Goal: Information Seeking & Learning: Learn about a topic

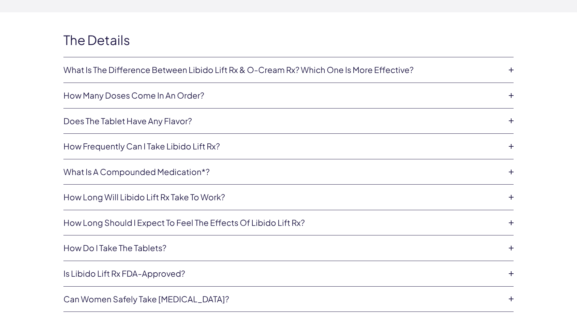
scroll to position [1418, 0]
click at [512, 270] on icon at bounding box center [511, 273] width 10 height 10
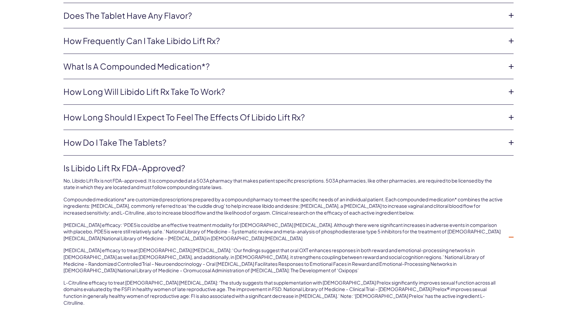
scroll to position [1523, 0]
click at [510, 232] on icon at bounding box center [511, 237] width 10 height 10
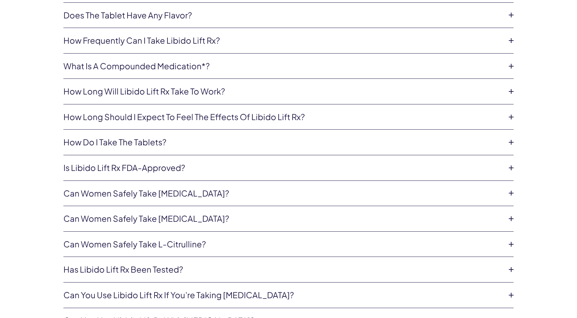
click at [511, 191] on icon at bounding box center [511, 193] width 10 height 10
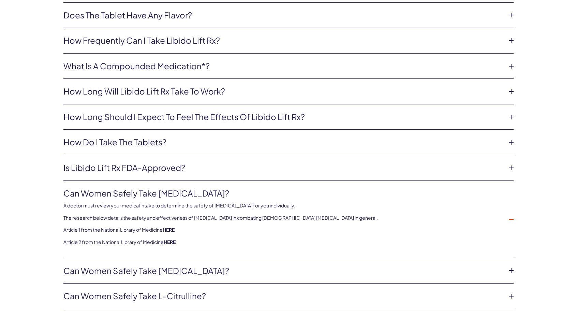
click at [512, 217] on icon at bounding box center [511, 219] width 10 height 10
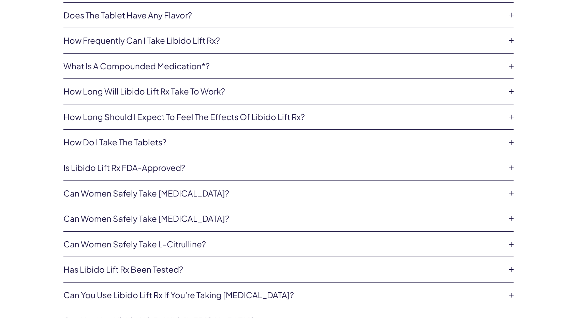
click at [510, 216] on icon at bounding box center [511, 219] width 10 height 10
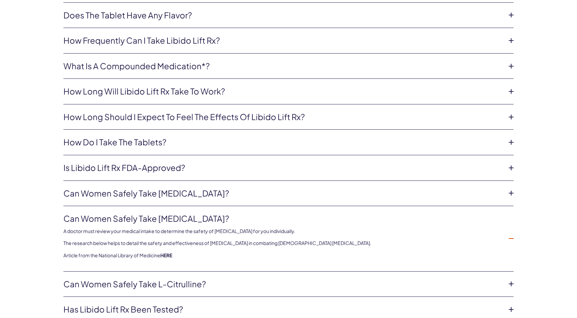
click at [511, 237] on icon at bounding box center [511, 238] width 10 height 10
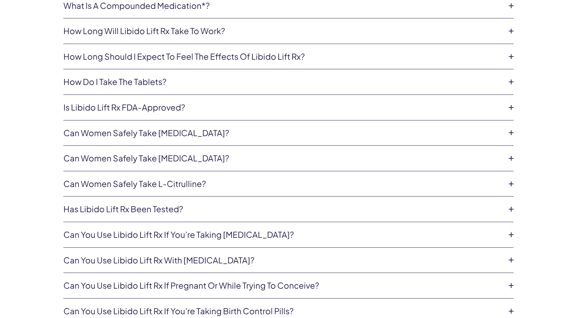
scroll to position [1585, 0]
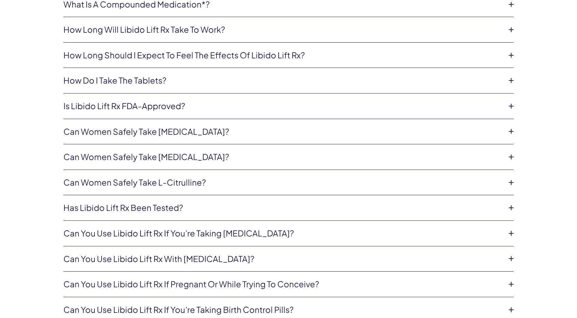
click at [510, 230] on icon at bounding box center [511, 233] width 10 height 10
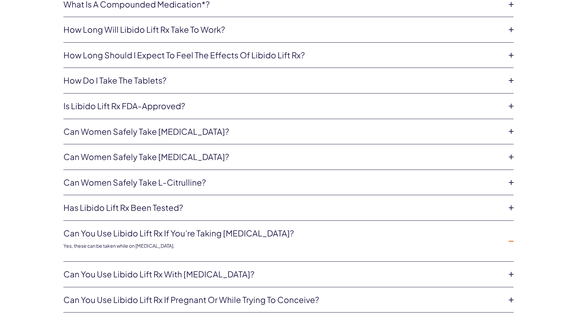
click at [510, 230] on li "Can you use Libido Lift Rx if you’re taking [MEDICAL_DATA]? Yes, these can be t…" at bounding box center [288, 241] width 450 height 41
click at [511, 237] on icon at bounding box center [511, 241] width 10 height 10
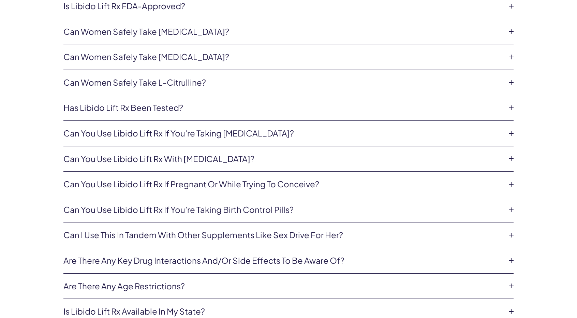
scroll to position [1685, 0]
click at [510, 230] on icon at bounding box center [511, 234] width 10 height 10
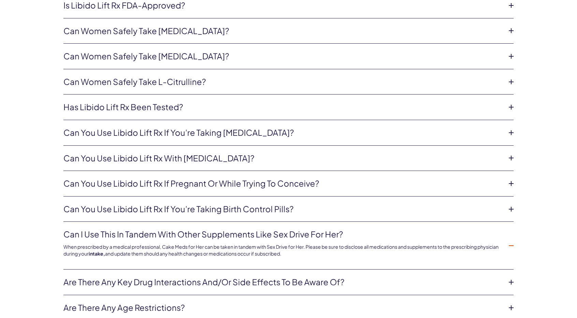
click at [510, 241] on icon at bounding box center [511, 246] width 10 height 10
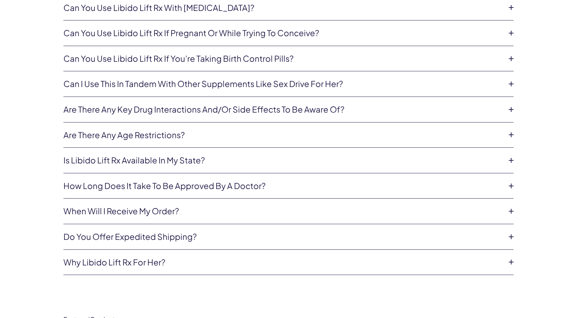
scroll to position [1836, 0]
click at [511, 181] on icon at bounding box center [511, 185] width 10 height 10
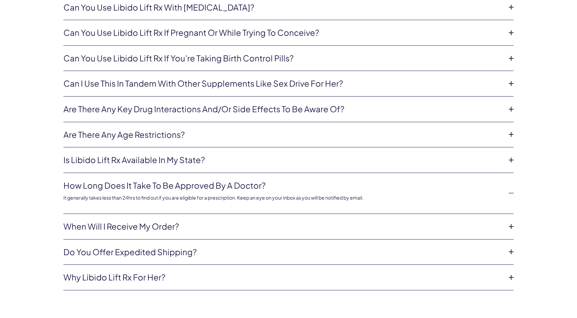
click at [512, 188] on icon at bounding box center [511, 193] width 10 height 10
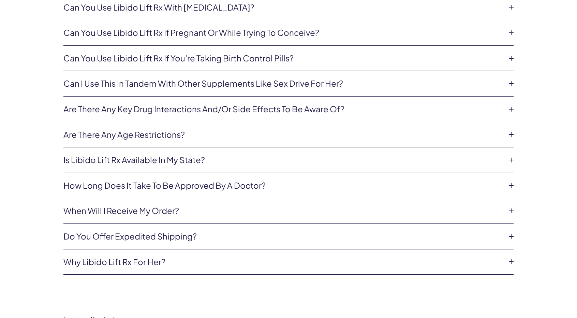
click at [511, 259] on icon at bounding box center [511, 262] width 10 height 10
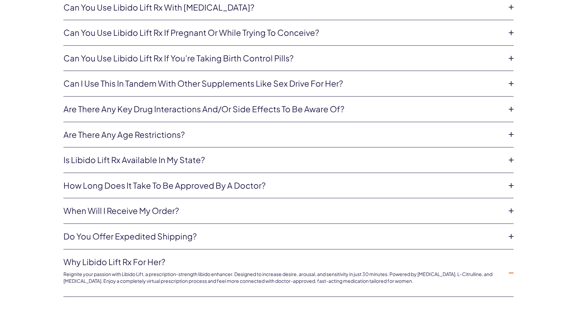
click at [511, 268] on icon at bounding box center [511, 273] width 10 height 10
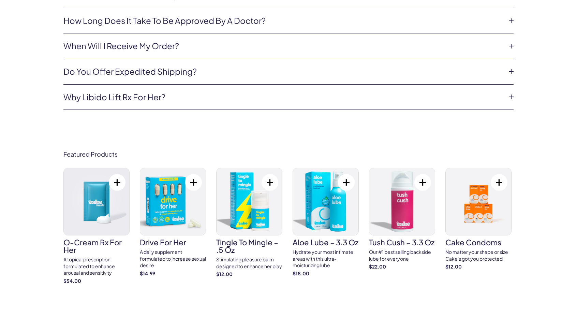
scroll to position [2001, 0]
click at [170, 199] on img at bounding box center [173, 201] width 66 height 67
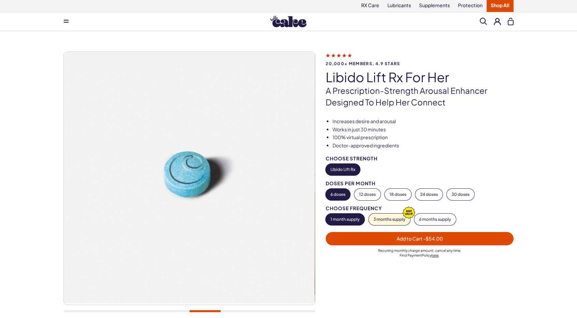
scroll to position [0, 0]
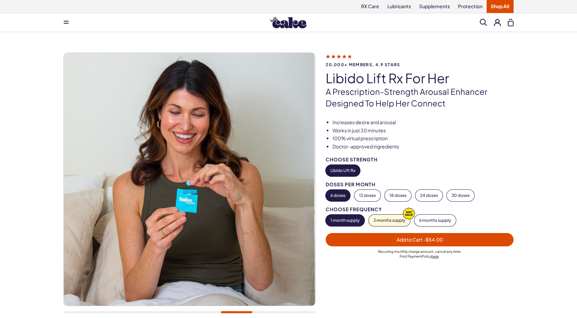
click at [342, 56] on icon at bounding box center [339, 56] width 26 height 7
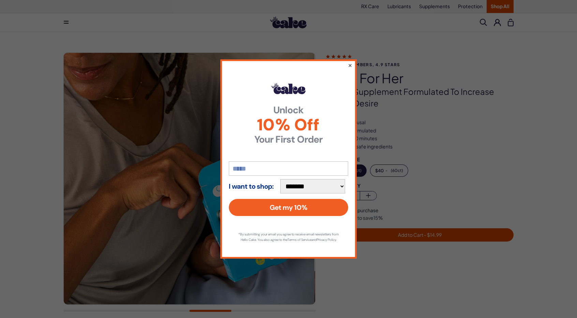
click at [350, 62] on button "×" at bounding box center [350, 65] width 4 height 8
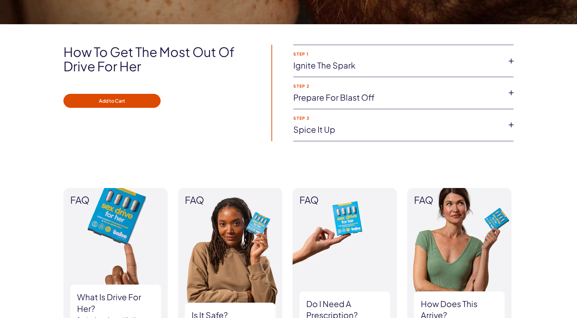
scroll to position [474, 0]
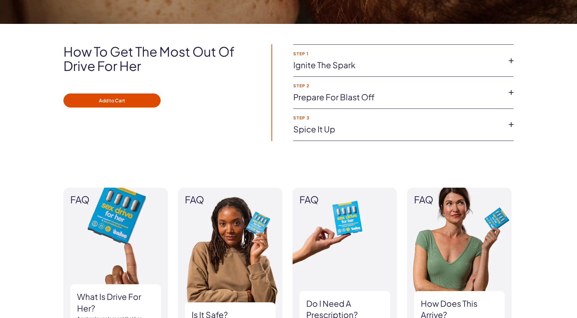
click at [511, 123] on icon at bounding box center [511, 124] width 10 height 10
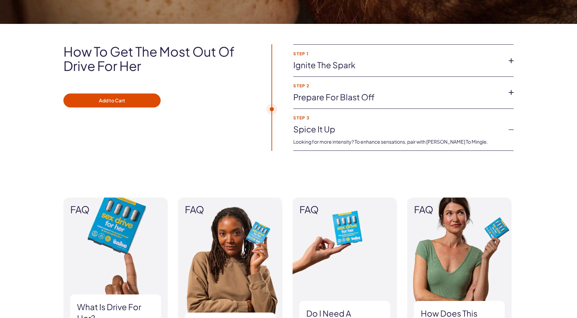
click at [511, 123] on li "Step 3 Spice it up Looking for more intensity? To enhance sensations, pair with…" at bounding box center [403, 130] width 220 height 42
click at [513, 129] on icon at bounding box center [511, 130] width 10 height 10
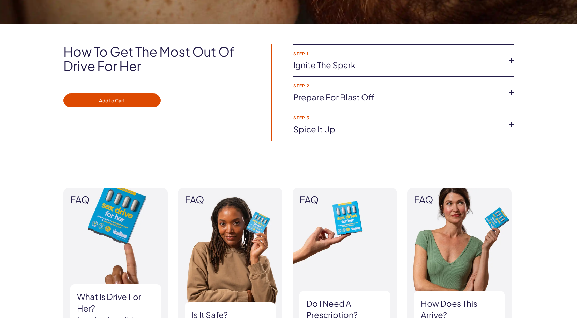
click at [511, 94] on icon at bounding box center [511, 92] width 10 height 10
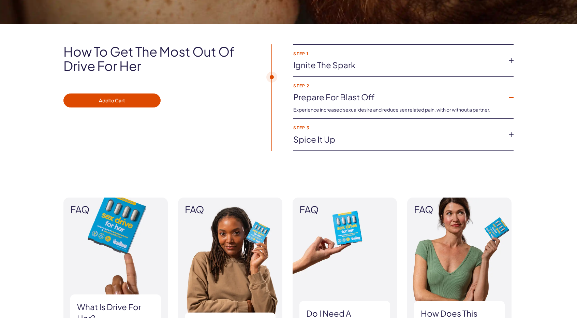
click at [511, 94] on icon at bounding box center [511, 97] width 10 height 10
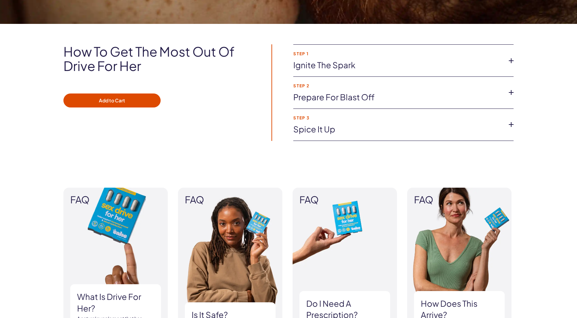
click at [509, 60] on icon at bounding box center [511, 61] width 10 height 10
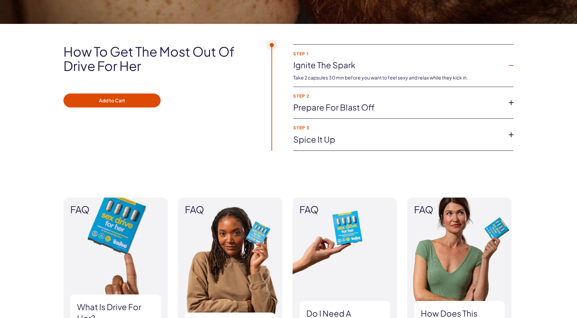
click at [509, 60] on icon at bounding box center [511, 65] width 10 height 10
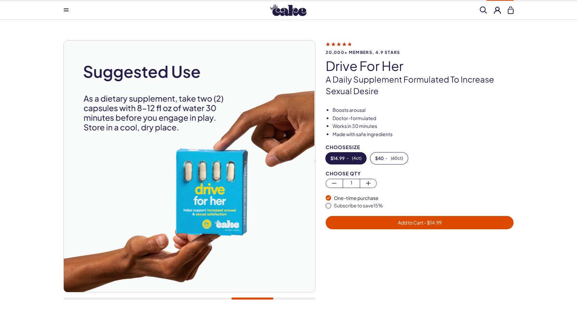
scroll to position [0, 0]
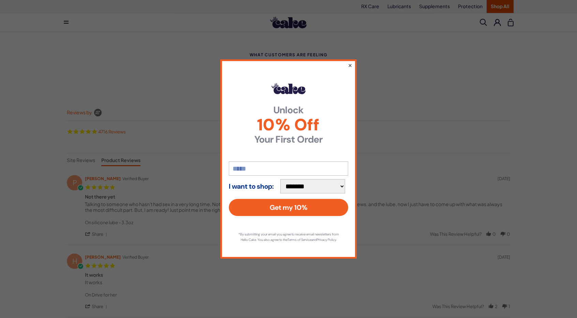
click at [351, 62] on button "×" at bounding box center [350, 65] width 4 height 8
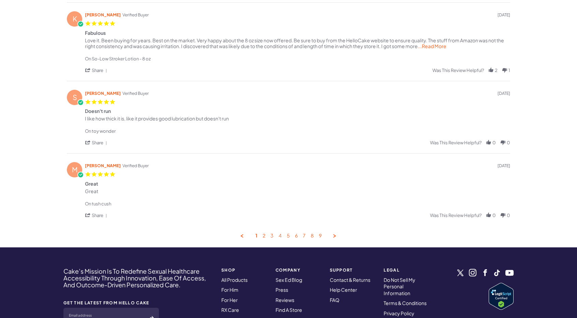
scroll to position [315, 0]
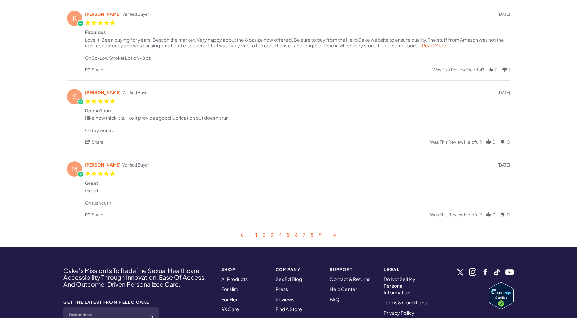
click at [265, 235] on link "2" at bounding box center [264, 235] width 3 height 6
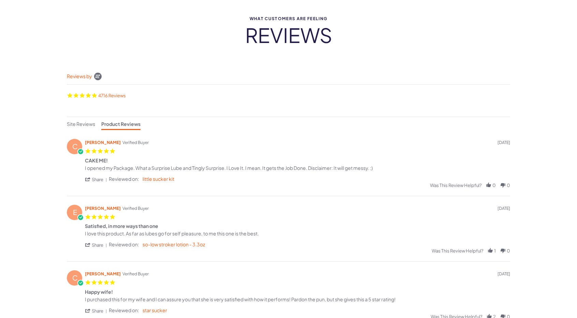
scroll to position [0, 0]
